Goal: Feedback & Contribution: Contribute content

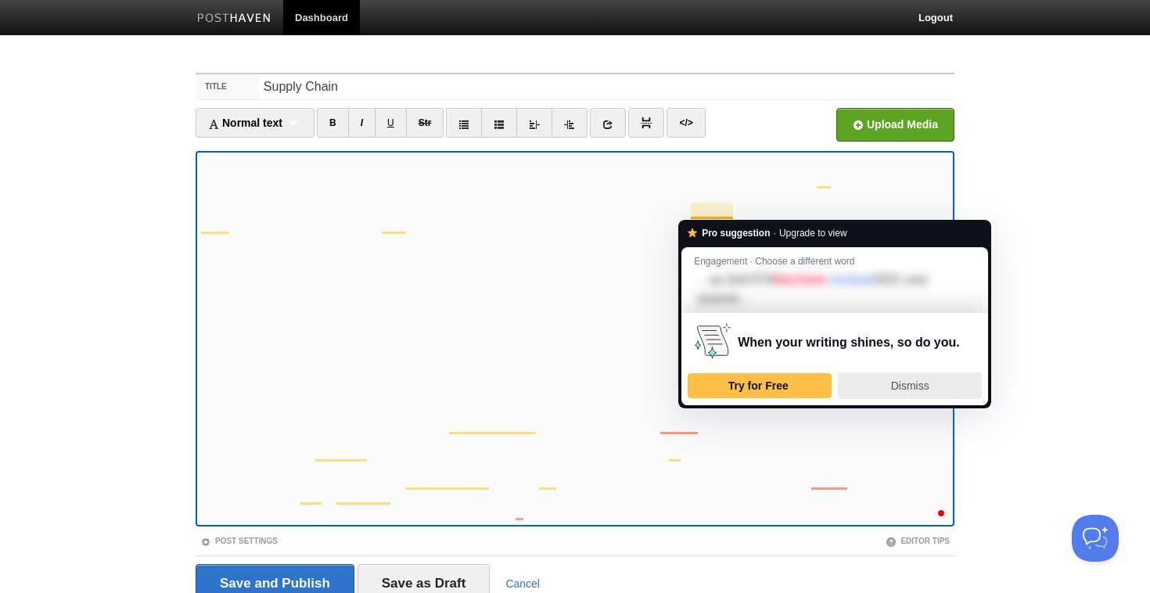
click at [878, 389] on div "Dismiss" at bounding box center [910, 385] width 130 height 25
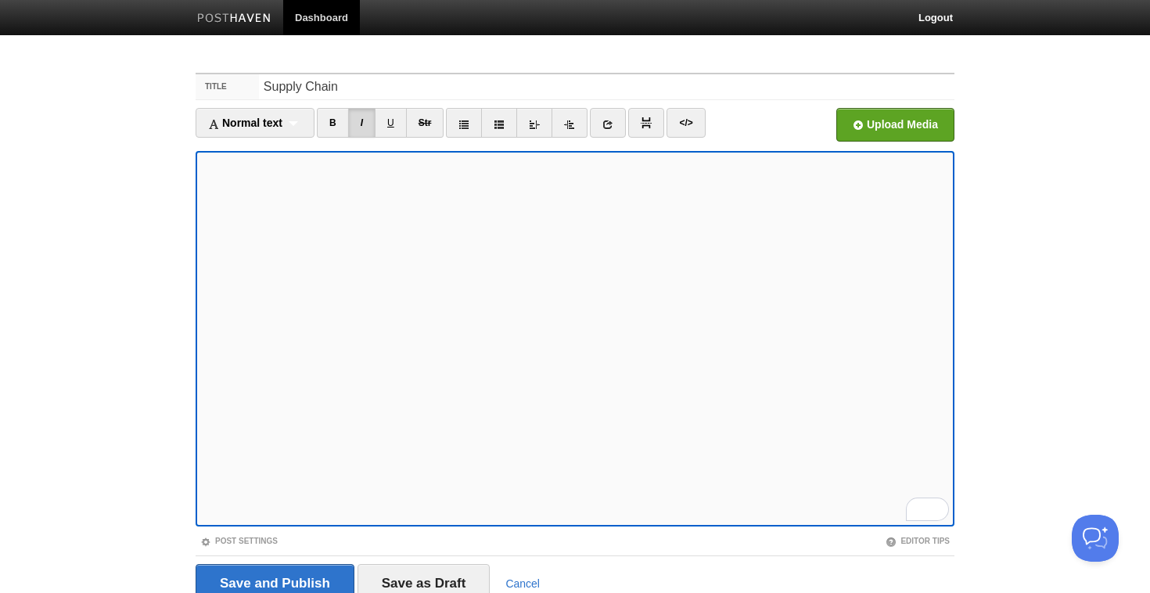
scroll to position [68, 0]
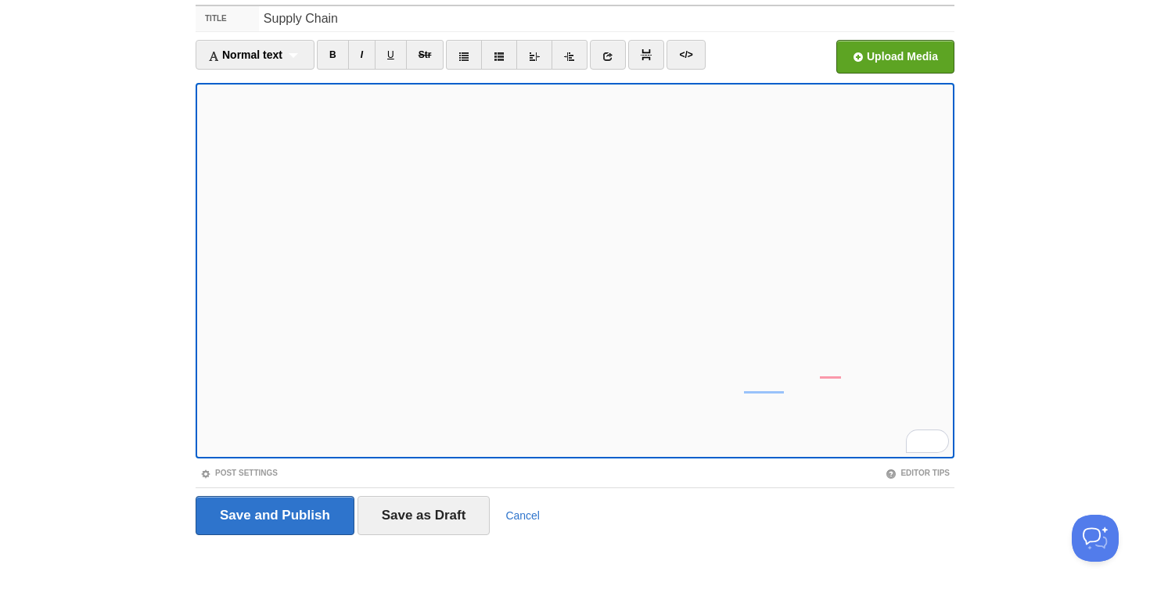
click at [542, 454] on iframe at bounding box center [575, 271] width 759 height 376
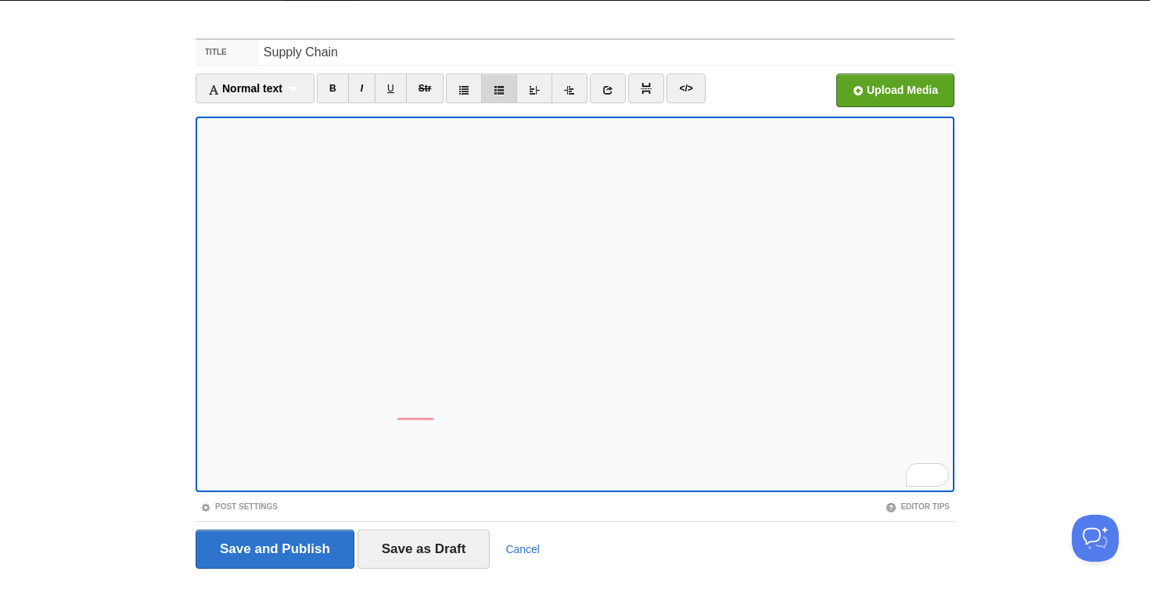
scroll to position [175, 0]
click at [612, 91] on icon at bounding box center [608, 90] width 11 height 11
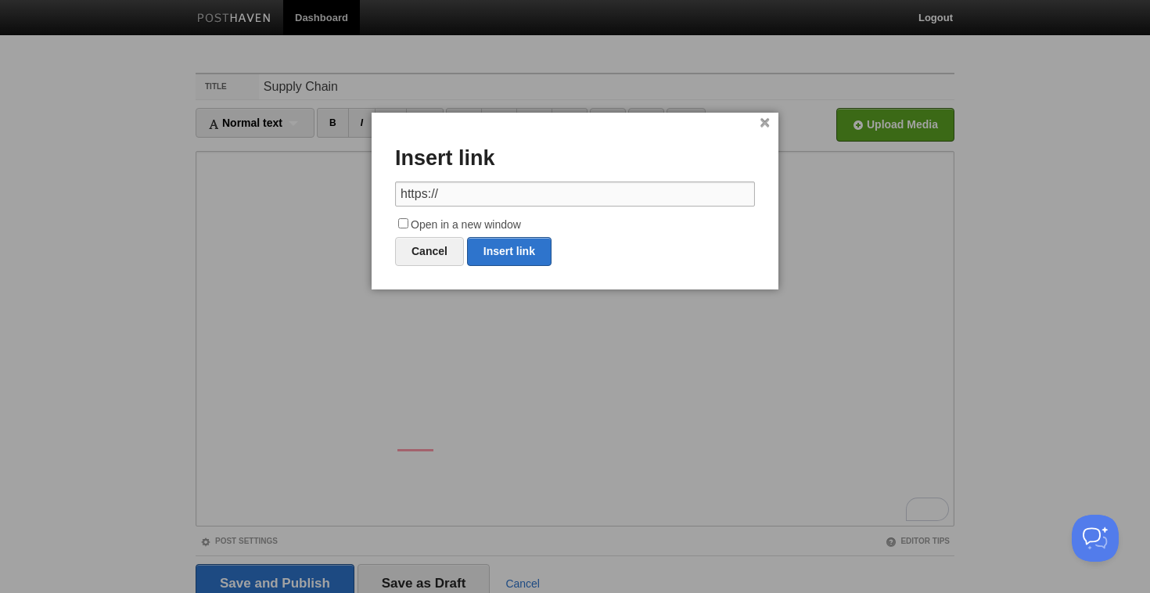
drag, startPoint x: 355, startPoint y: 198, endPoint x: 282, endPoint y: 194, distance: 73.7
click at [282, 194] on body "Dashboard Logout Your Sites Tiffany Soerianto Create a new site Edit your user …" at bounding box center [575, 331] width 1150 height 662
paste input "https://www.yitay.net/blog/training-great-llms-entirely-from-ground-zero-in-the…"
click at [504, 252] on link "Insert link" at bounding box center [509, 251] width 85 height 29
type input "https://"
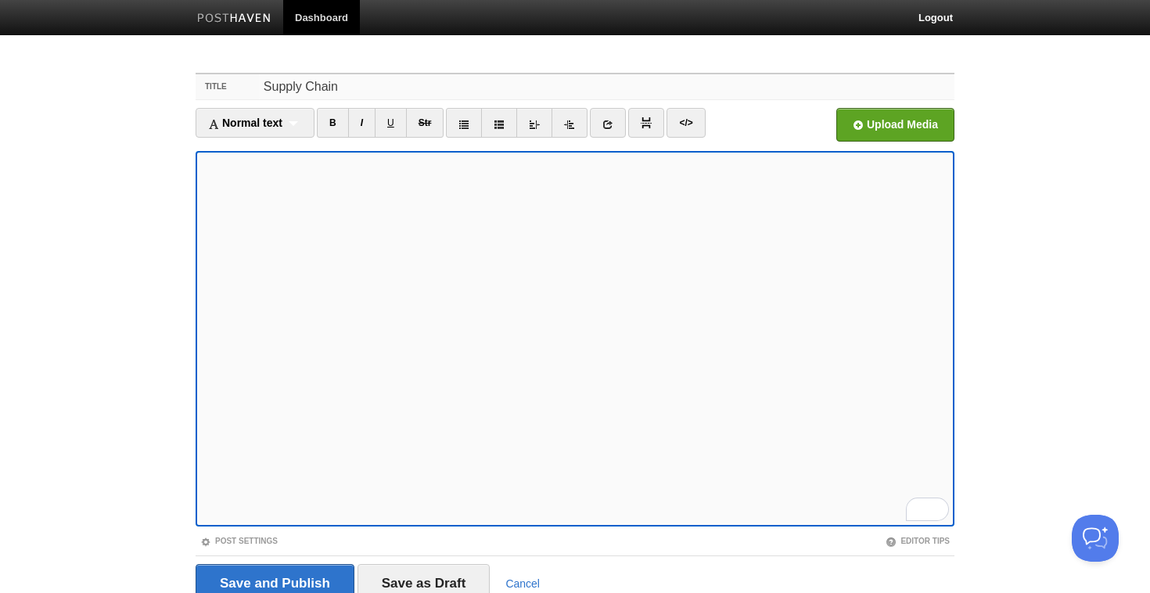
click at [266, 85] on input "Supply Chain" at bounding box center [607, 86] width 696 height 25
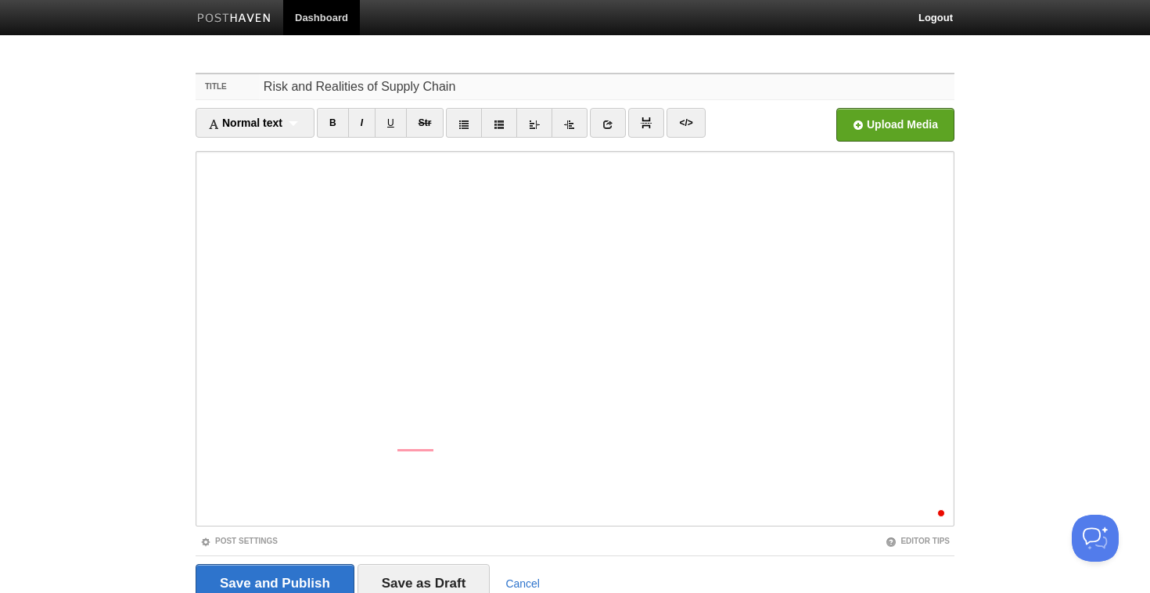
scroll to position [68, 0]
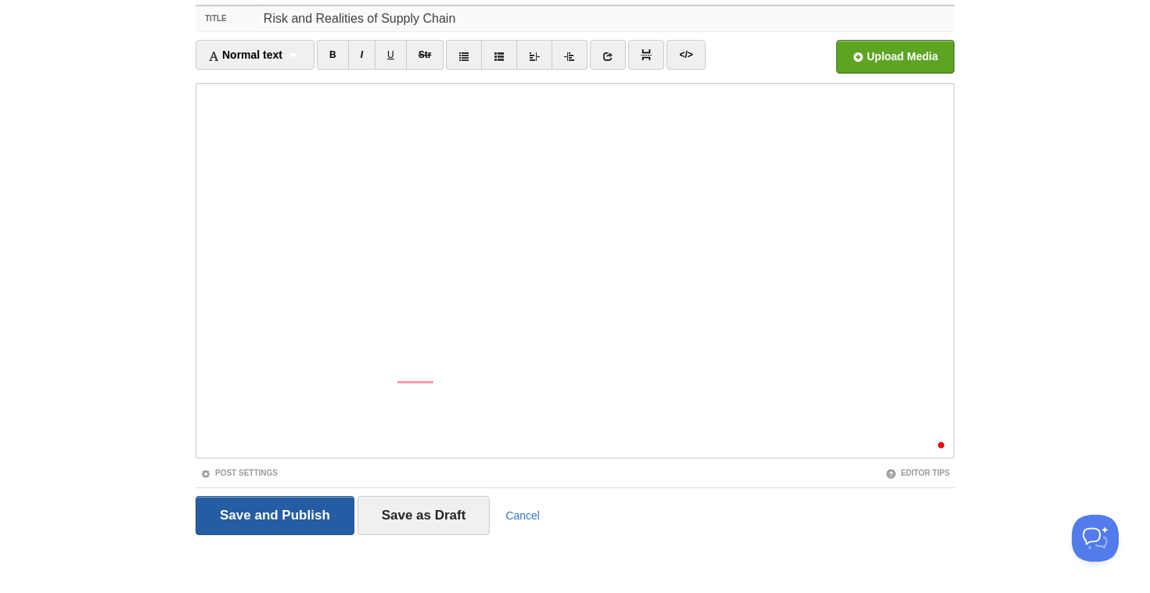
type input "Risk and Realities of Supply Chain"
click at [285, 514] on input "Save and Publish" at bounding box center [275, 515] width 159 height 39
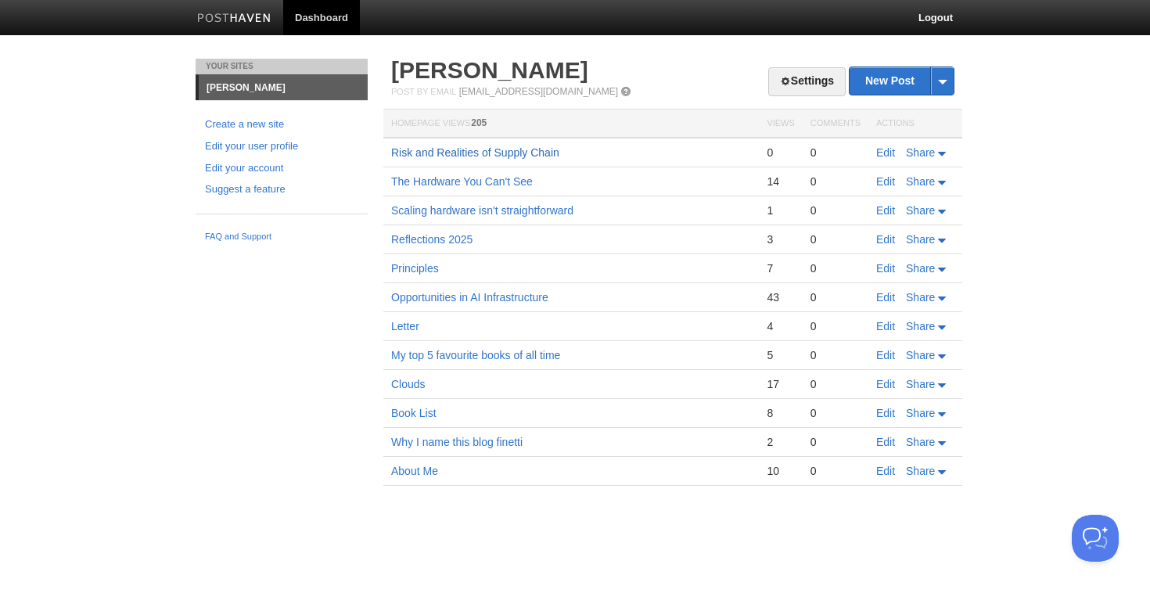
click at [534, 153] on link "Risk and Realities of Supply Chain" at bounding box center [475, 152] width 168 height 13
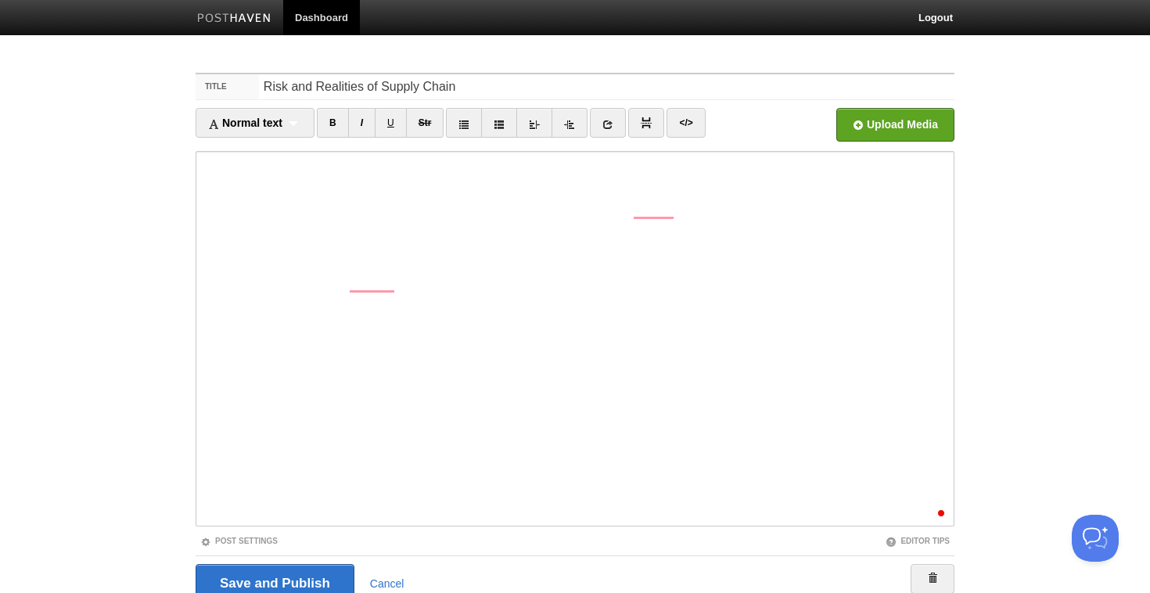
scroll to position [29, 0]
click at [300, 570] on input "Save and Publish" at bounding box center [275, 583] width 159 height 39
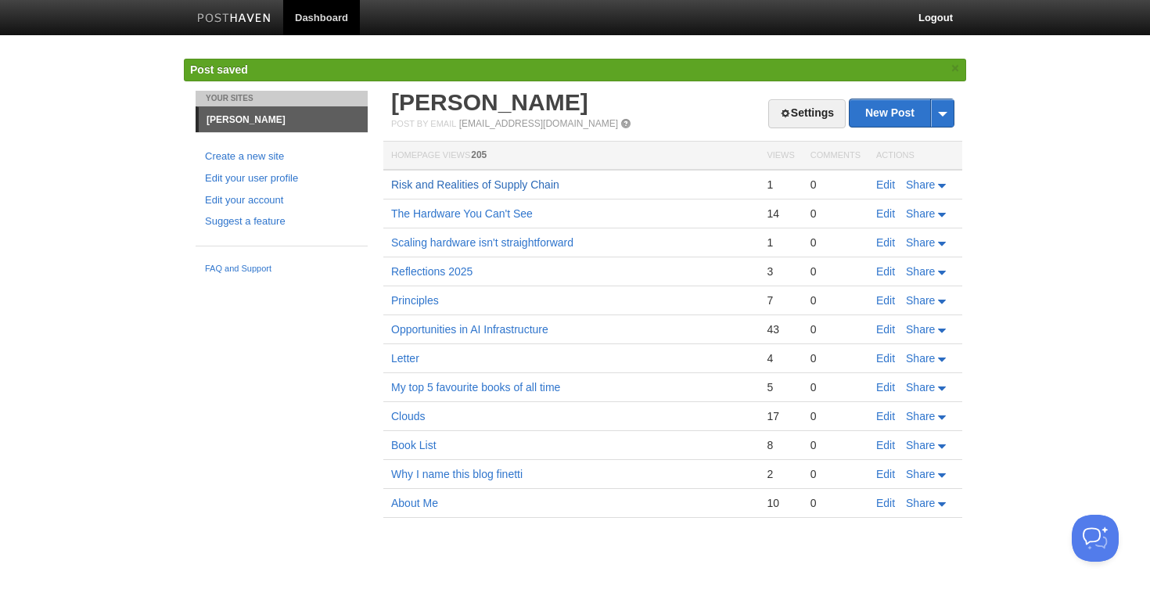
click at [495, 185] on link "Risk and Realities of Supply Chain" at bounding box center [475, 184] width 168 height 13
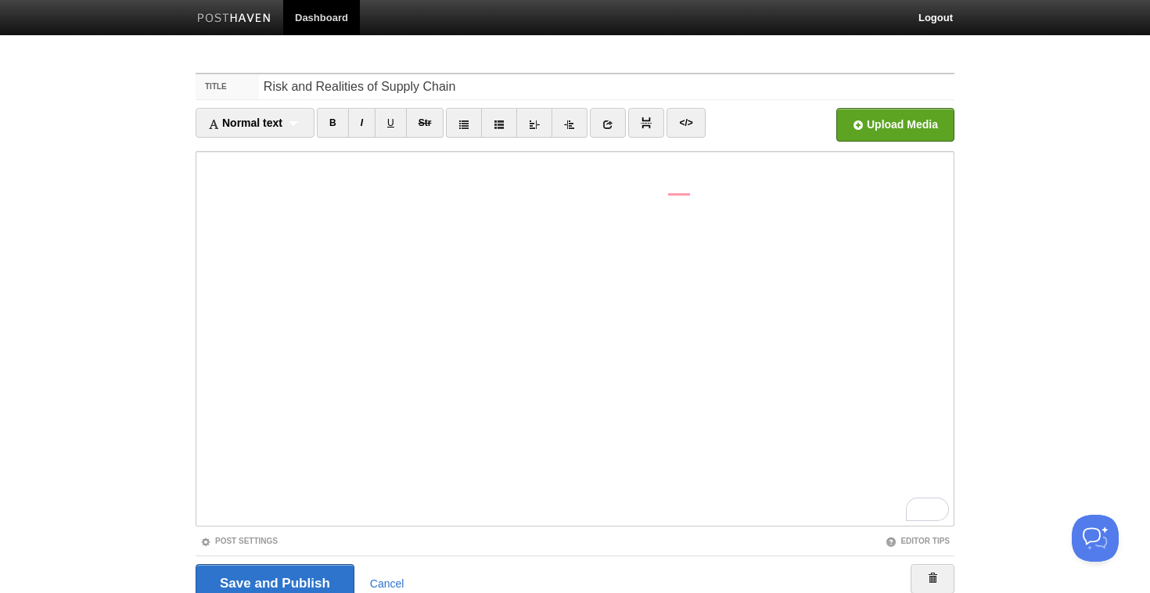
scroll to position [131, 0]
click at [274, 582] on input "Save and Publish" at bounding box center [275, 583] width 159 height 39
